Goal: Transaction & Acquisition: Purchase product/service

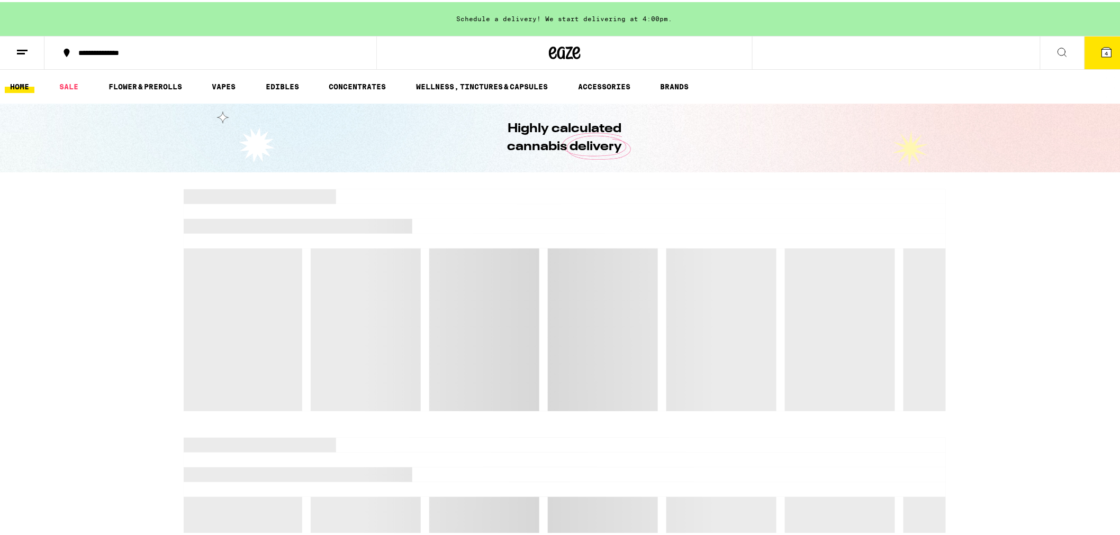
click at [158, 86] on link "FLOWER & PREROLLS" at bounding box center [145, 84] width 84 height 13
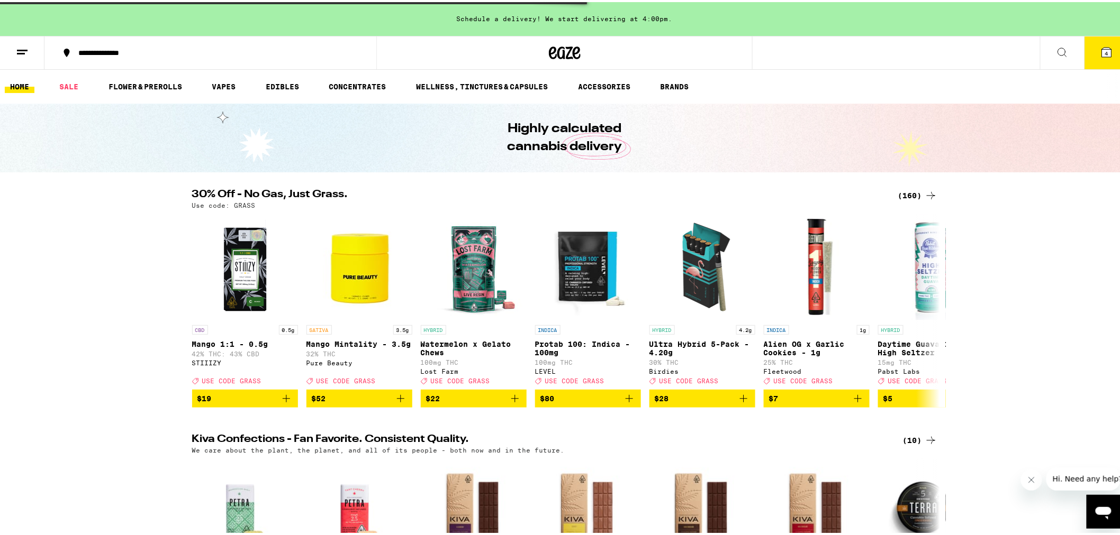
click at [23, 84] on link "HOME" at bounding box center [20, 84] width 30 height 13
click at [16, 85] on link "HOME" at bounding box center [20, 84] width 30 height 13
click at [909, 194] on div "(160)" at bounding box center [917, 193] width 39 height 13
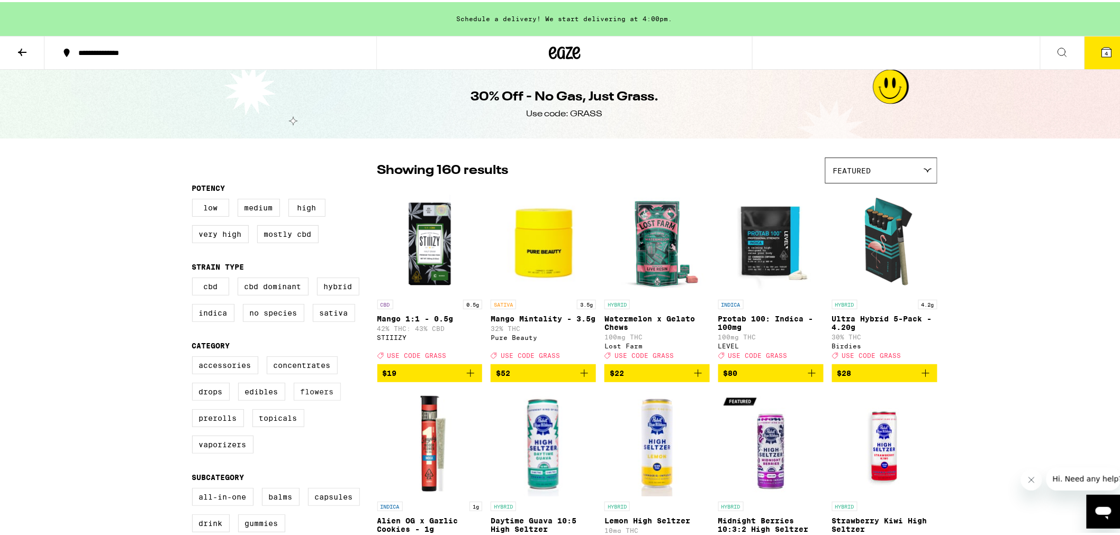
click at [315, 399] on label "Flowers" at bounding box center [317, 390] width 47 height 18
click at [195, 357] on input "Flowers" at bounding box center [194, 356] width 1 height 1
checkbox input "true"
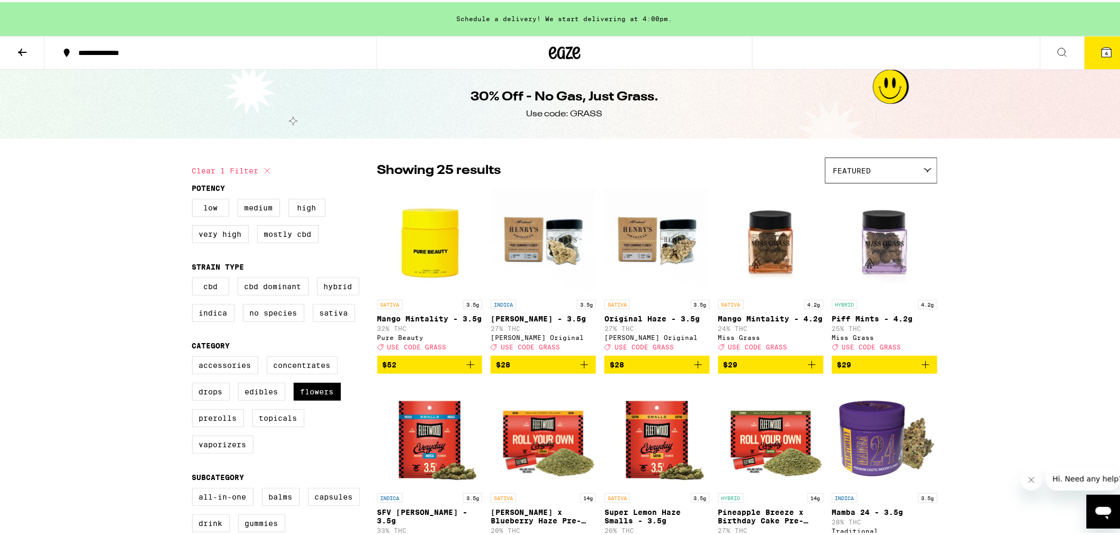
click at [22, 50] on icon at bounding box center [22, 50] width 8 height 7
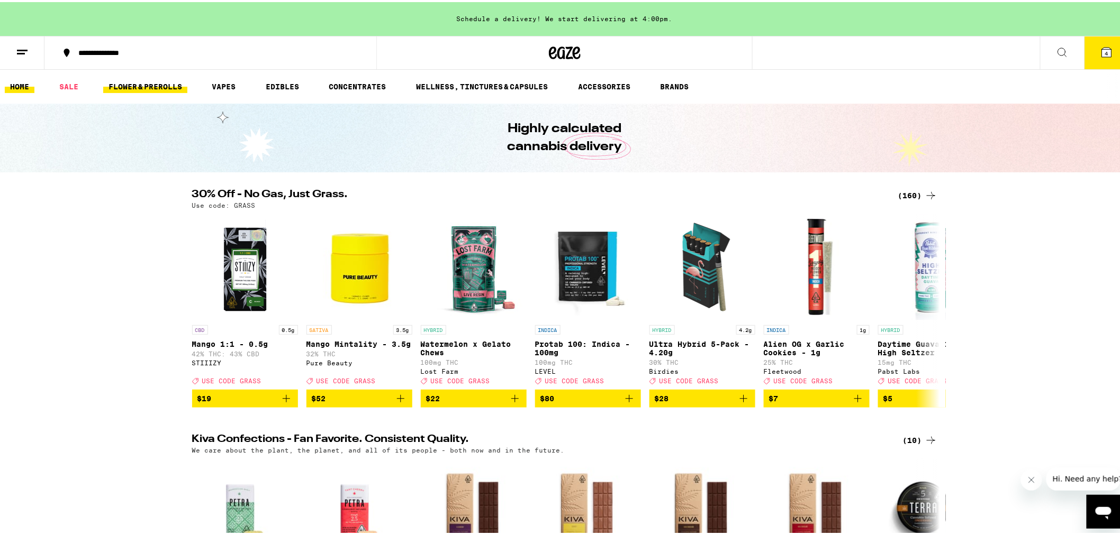
click at [144, 83] on link "FLOWER & PREROLLS" at bounding box center [145, 84] width 84 height 13
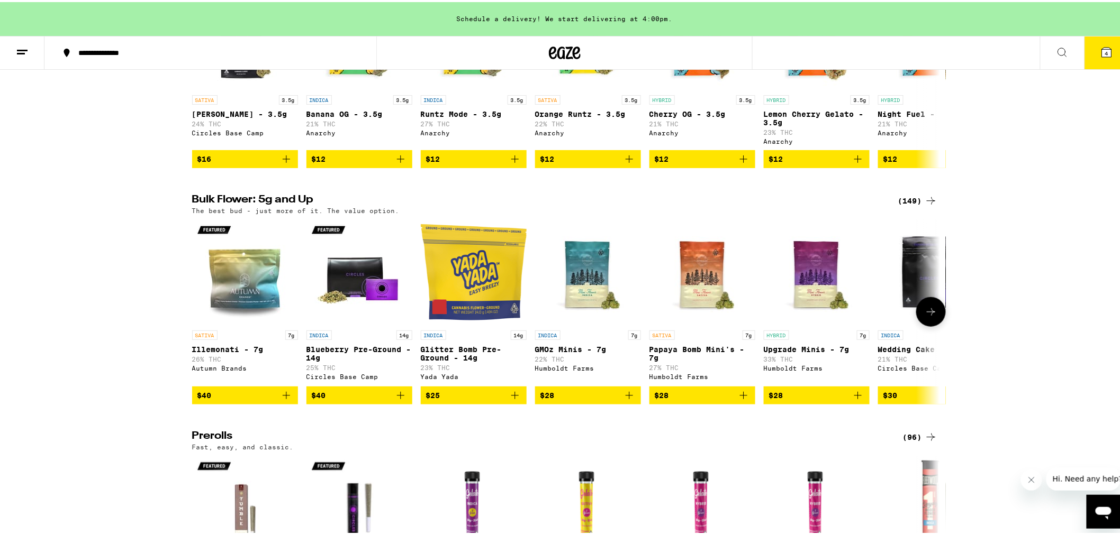
scroll to position [294, 0]
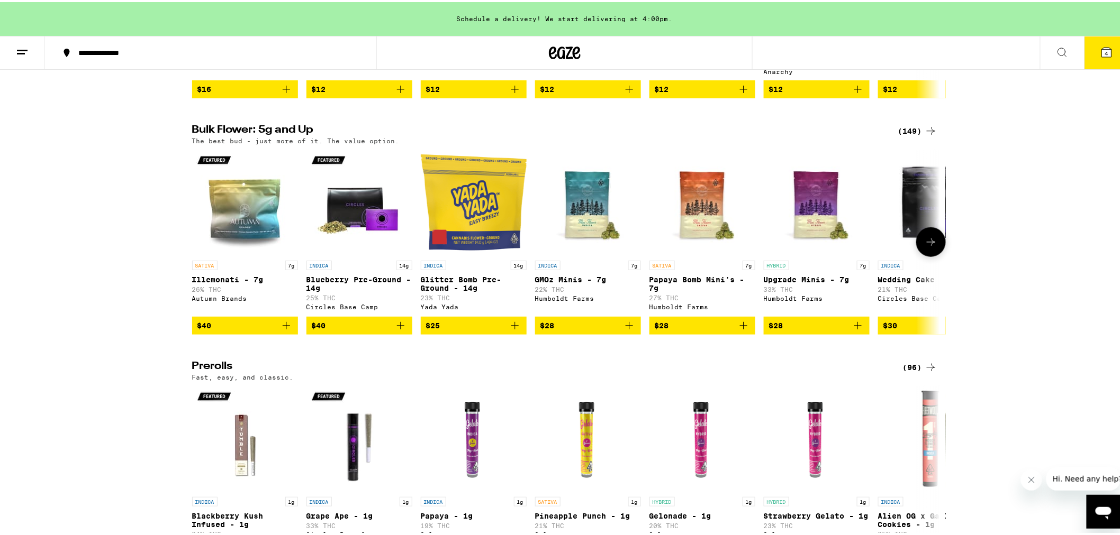
click at [933, 255] on button at bounding box center [931, 240] width 30 height 30
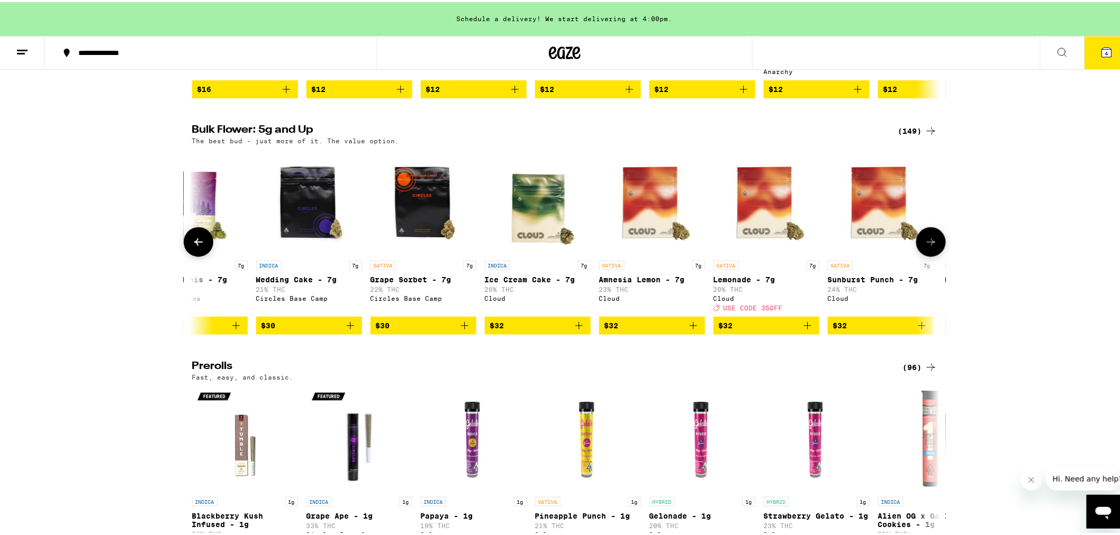
scroll to position [0, 630]
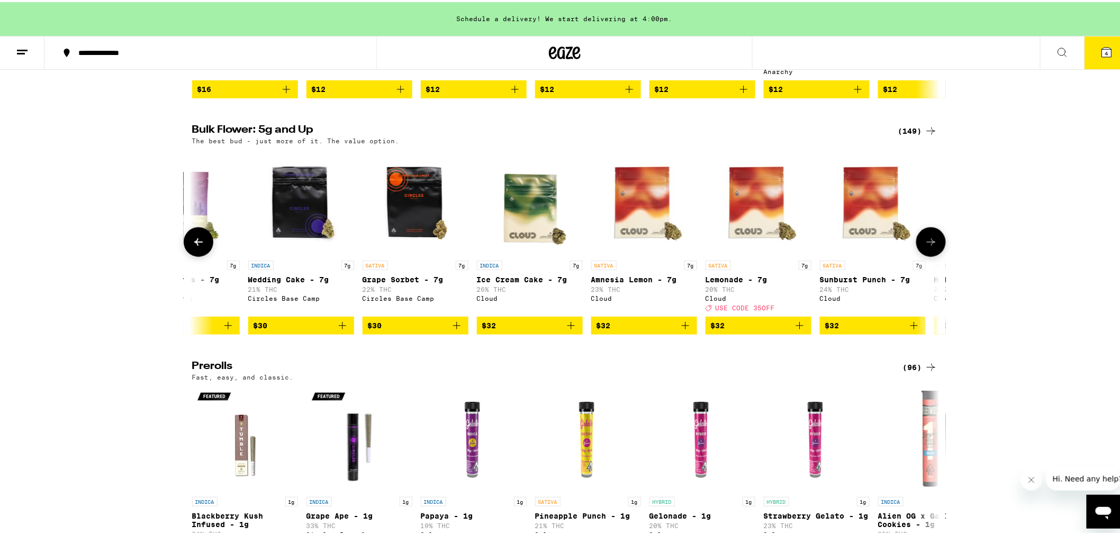
click at [197, 267] on div "HYBRID 7g" at bounding box center [187, 264] width 106 height 10
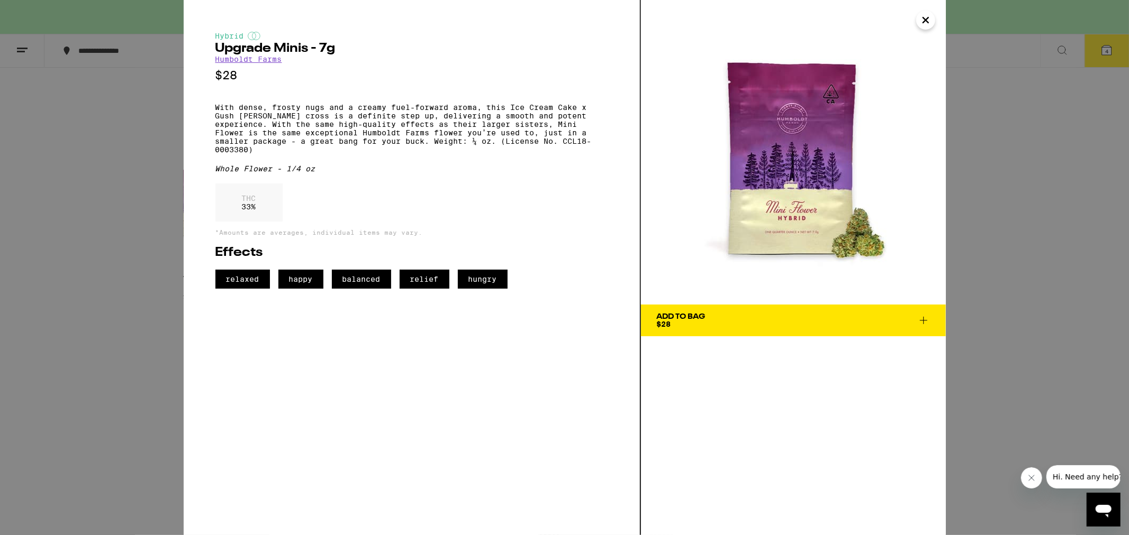
click at [923, 23] on icon "Close" at bounding box center [925, 20] width 13 height 16
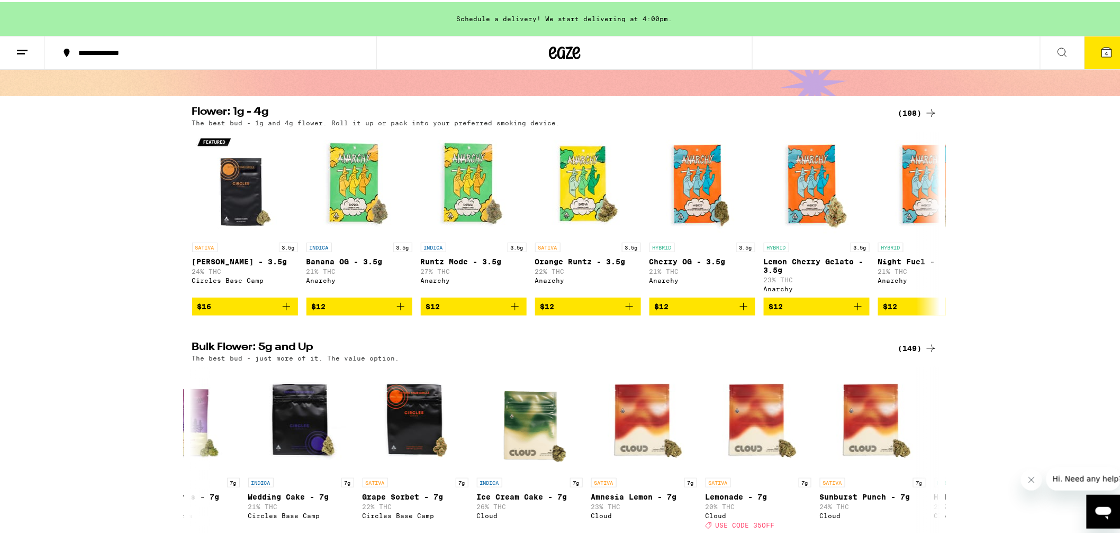
scroll to position [59, 0]
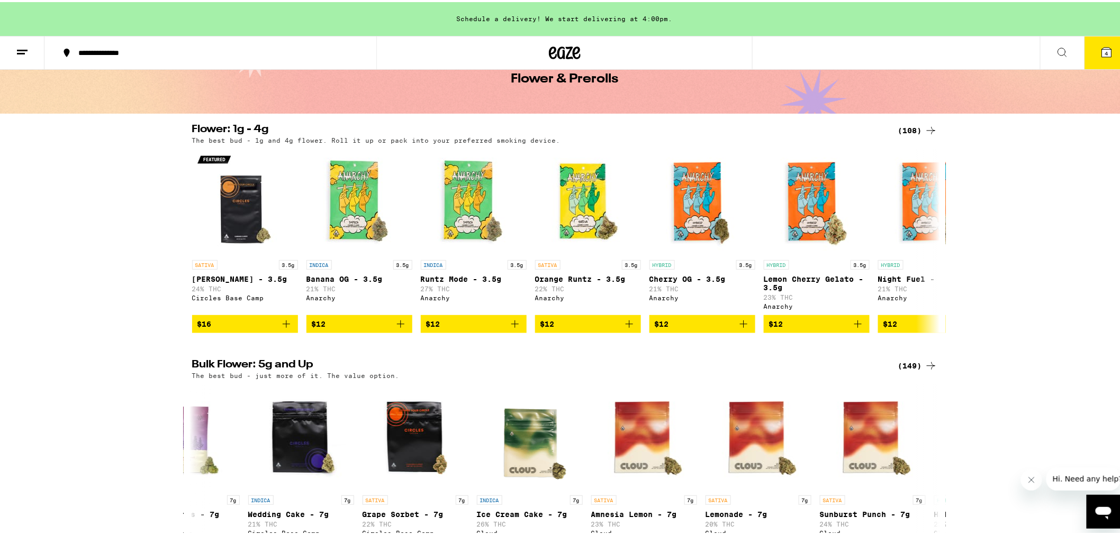
click at [906, 129] on div "(108)" at bounding box center [917, 128] width 39 height 13
click at [929, 128] on icon at bounding box center [931, 128] width 8 height 7
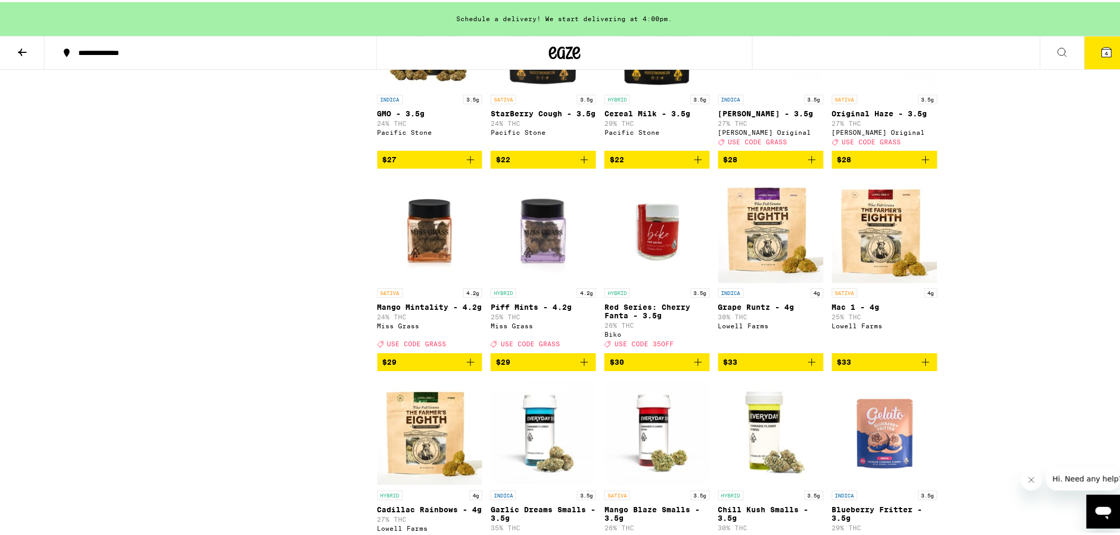
scroll to position [1176, 0]
